Goal: Information Seeking & Learning: Learn about a topic

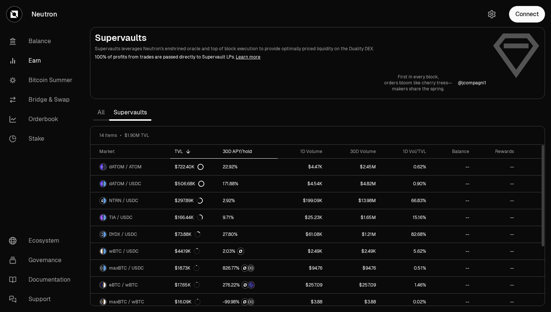
click at [231, 153] on div "30D APY/hold" at bounding box center [247, 151] width 51 height 6
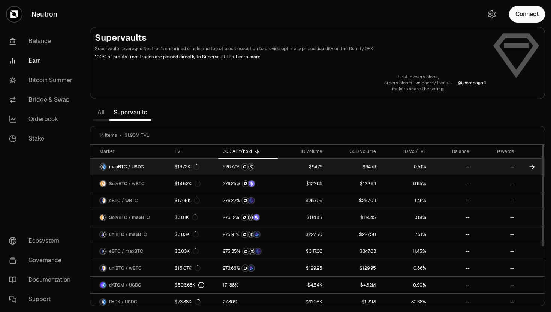
click at [124, 167] on span "maxBTC / USDC" at bounding box center [126, 167] width 35 height 6
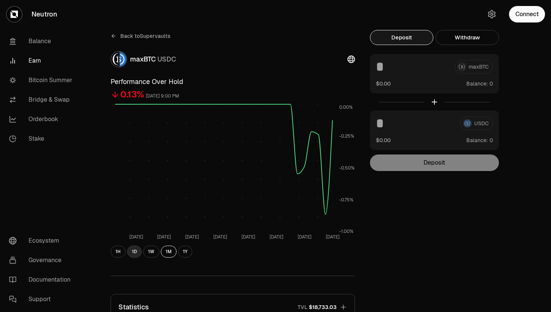
click at [133, 251] on button "1D" at bounding box center [134, 251] width 15 height 12
